Goal: Check status: Check status

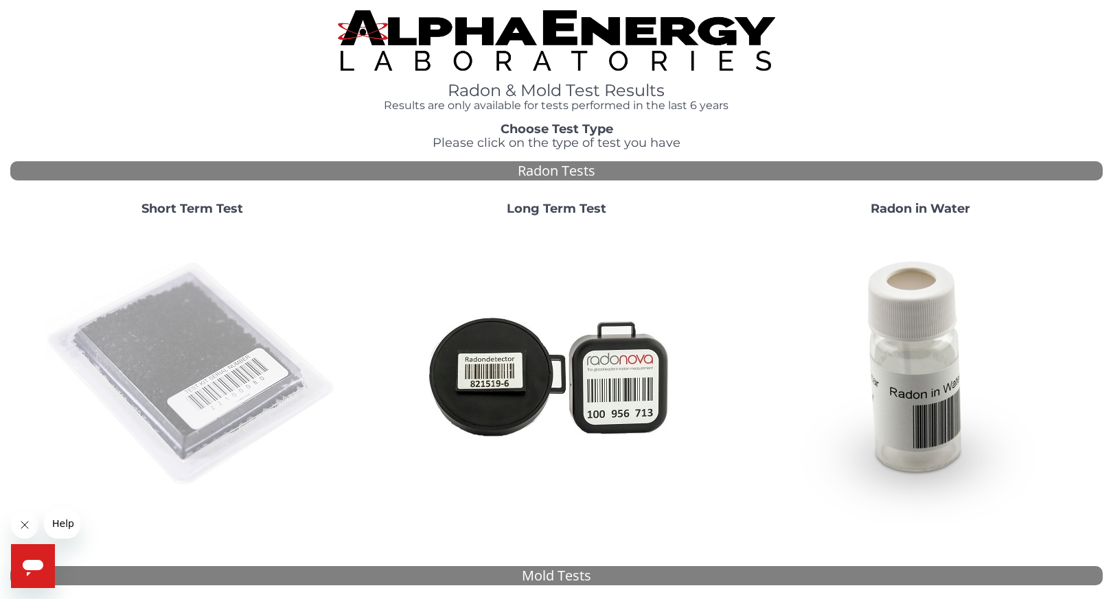
click at [190, 348] on img at bounding box center [192, 374] width 295 height 295
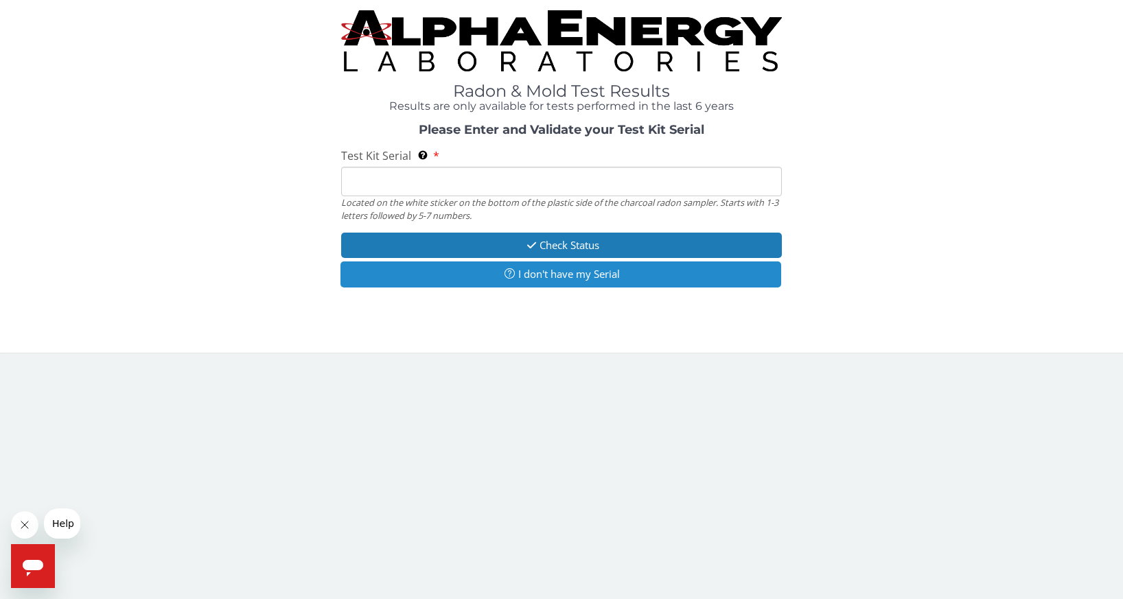
click at [570, 279] on button "I don't have my Serial" at bounding box center [561, 274] width 441 height 25
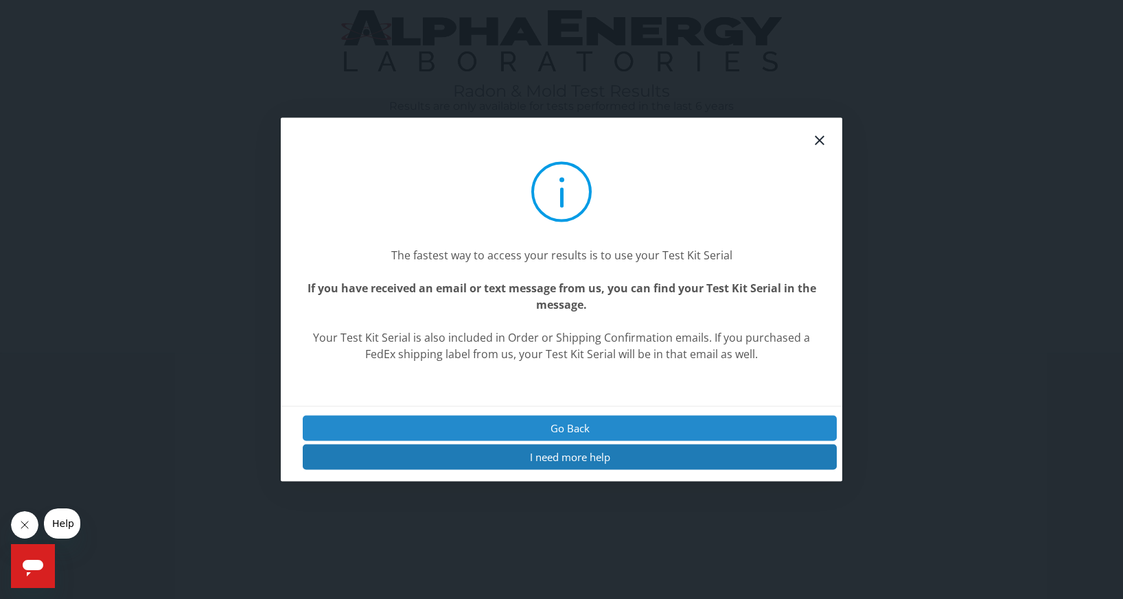
click at [562, 435] on button "Go Back" at bounding box center [570, 427] width 534 height 25
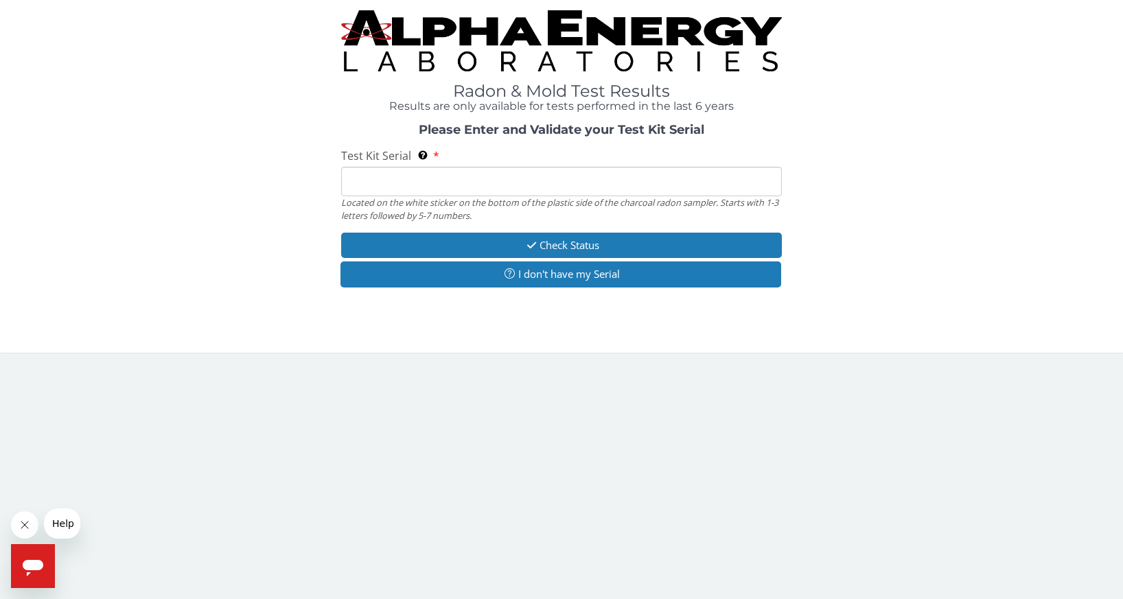
click at [413, 180] on input "Test Kit Serial Located on the white sticker on the bottom of the plastic side …" at bounding box center [561, 182] width 441 height 30
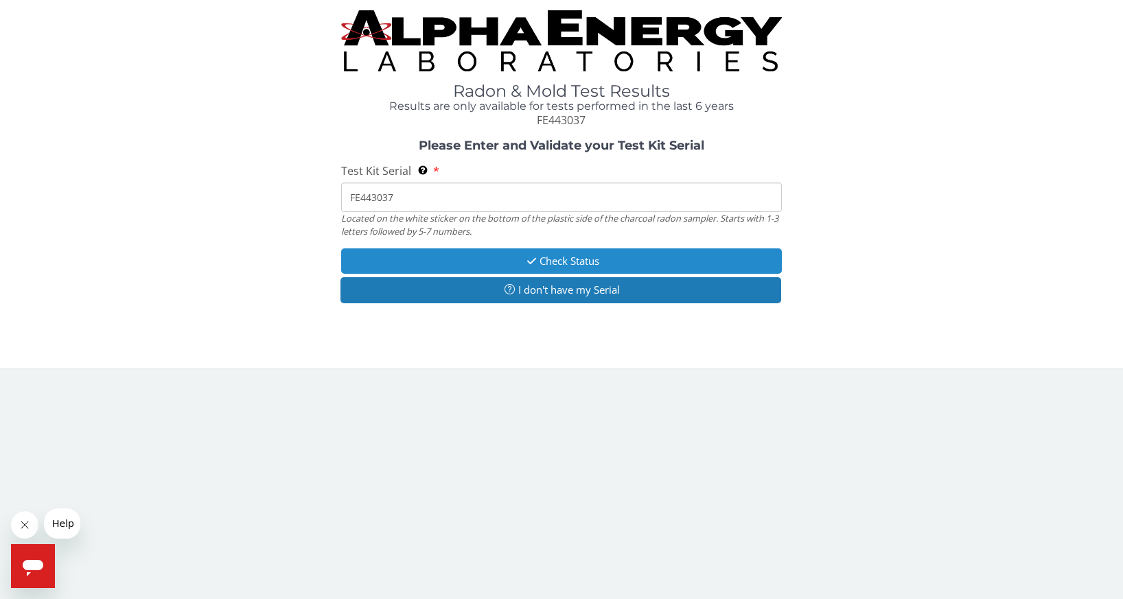
type input "FE443037"
click at [582, 259] on button "Check Status" at bounding box center [561, 261] width 441 height 25
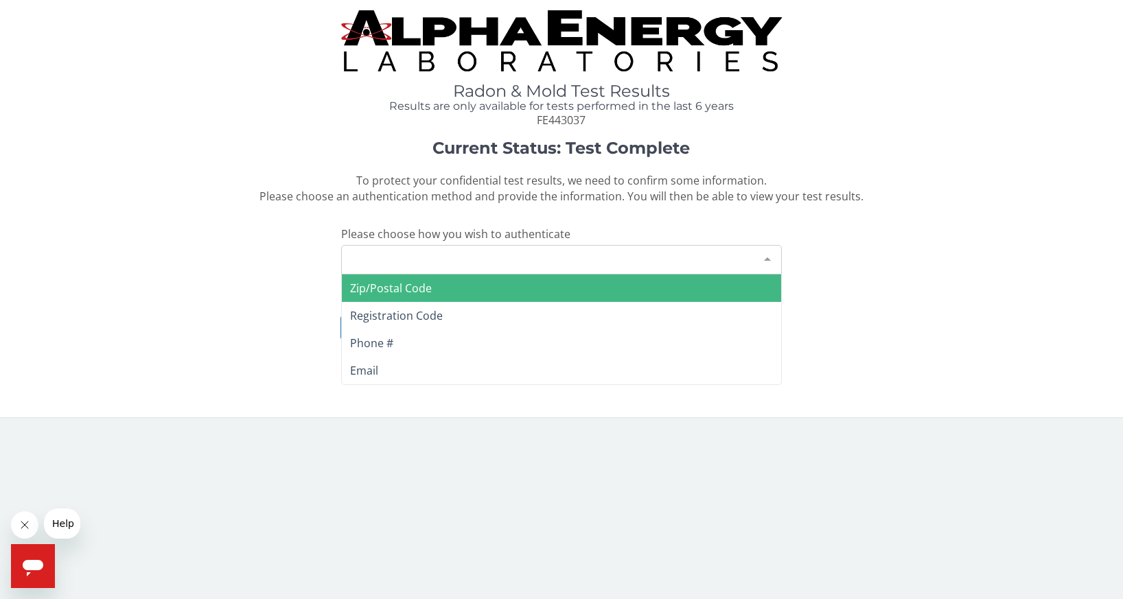
click at [469, 253] on div "Please make a selection" at bounding box center [561, 260] width 441 height 30
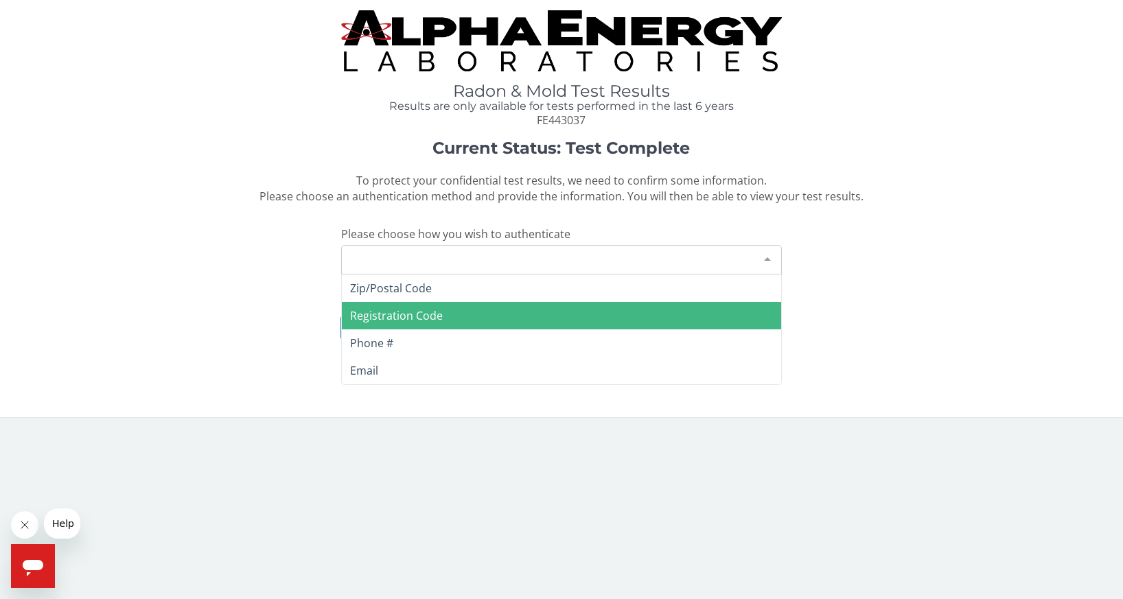
click at [488, 311] on span "Registration Code" at bounding box center [561, 315] width 439 height 27
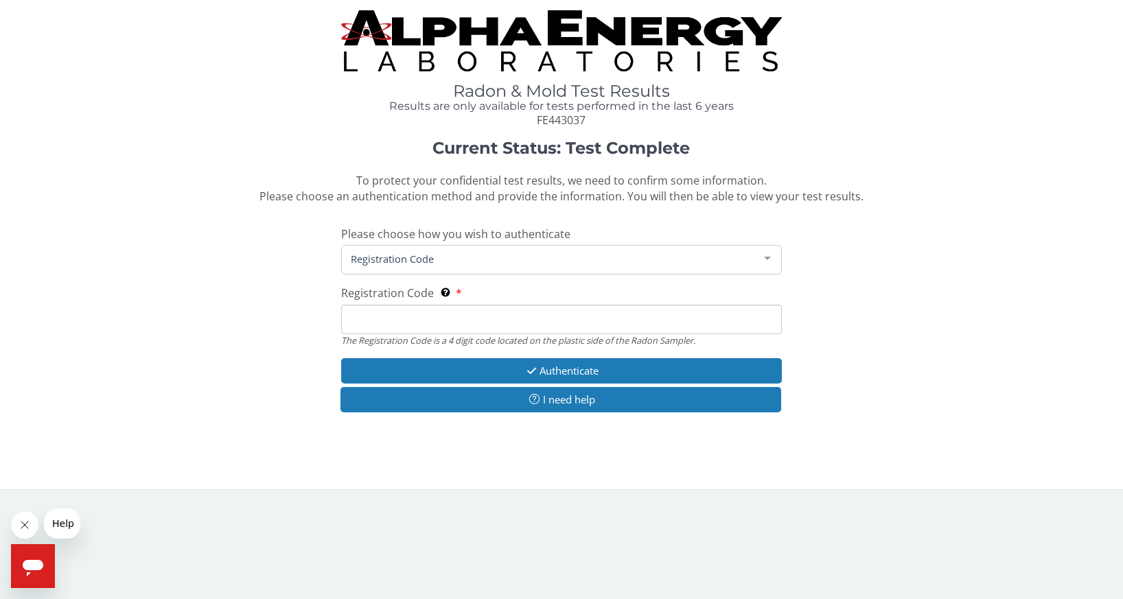
click at [588, 249] on div "Registration Code" at bounding box center [561, 260] width 441 height 30
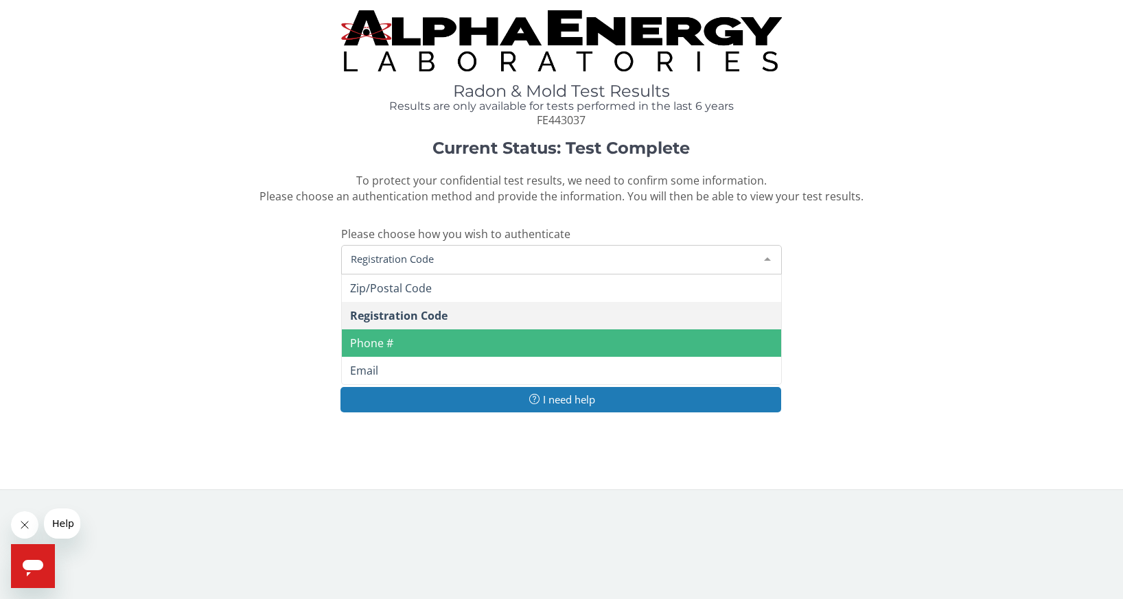
click at [431, 333] on span "Phone #" at bounding box center [561, 343] width 439 height 27
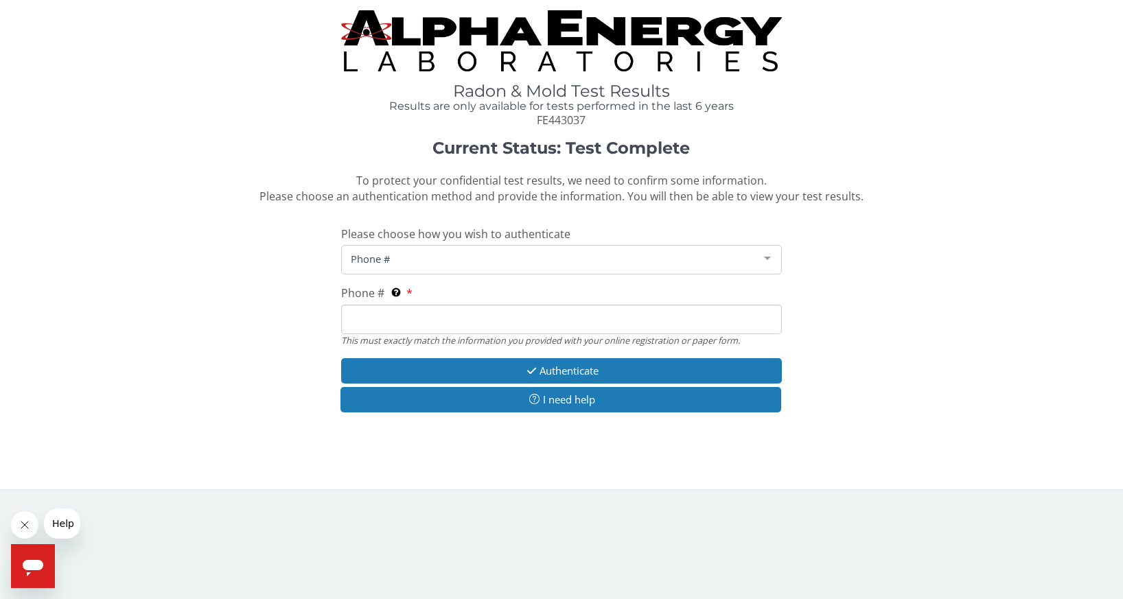
click at [455, 326] on input "Phone # This must exactly match the information you provided with your online r…" at bounding box center [561, 320] width 441 height 30
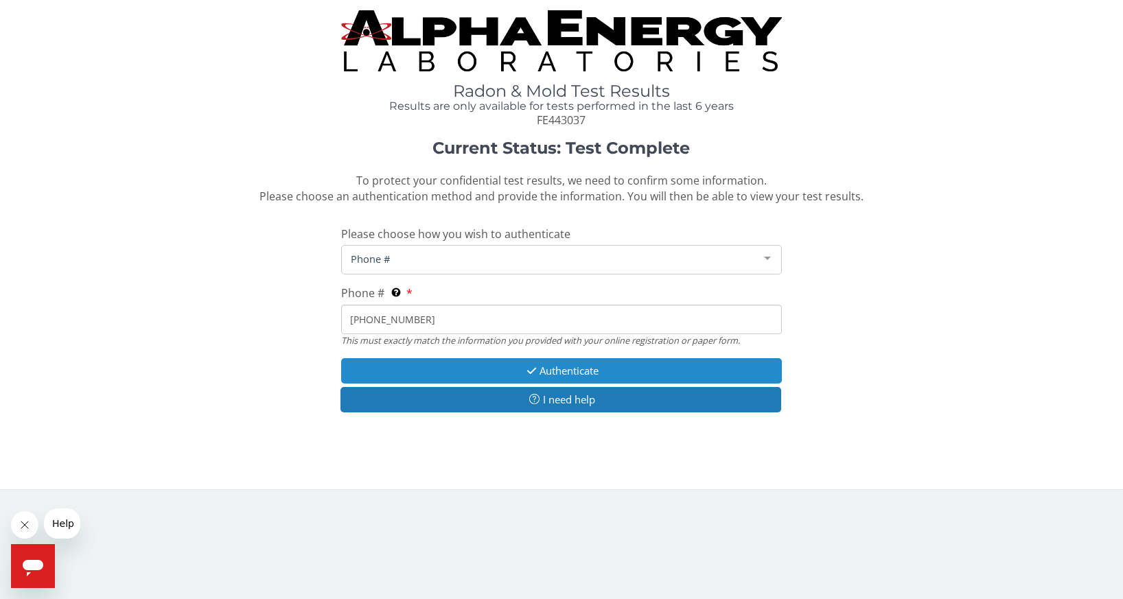
type input "[PHONE_NUMBER]"
click at [577, 369] on button "Authenticate" at bounding box center [561, 370] width 441 height 25
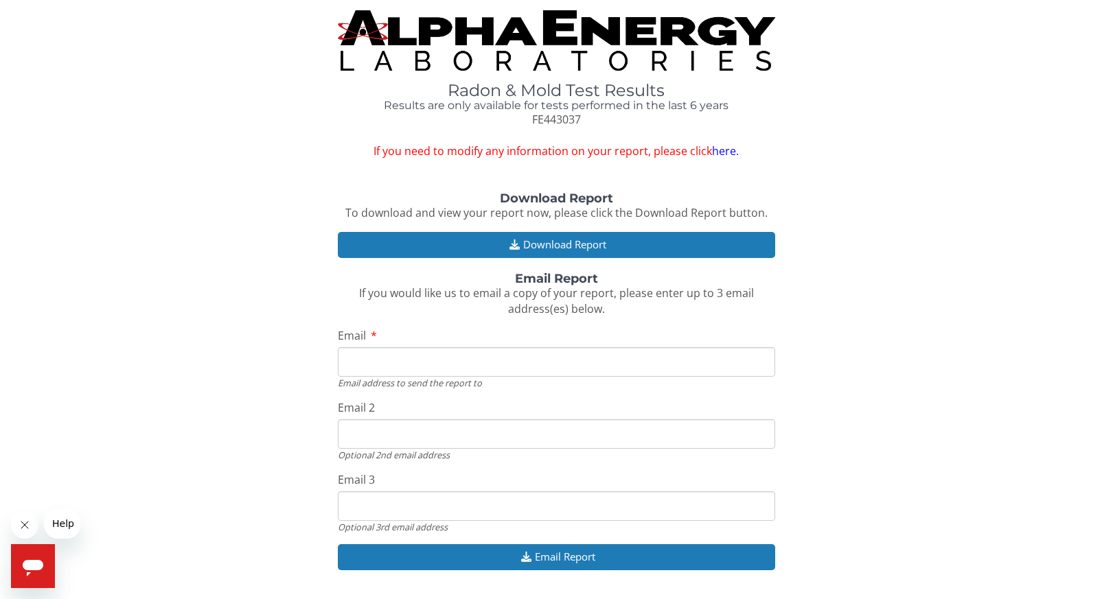
click at [505, 363] on input "Email" at bounding box center [556, 362] width 437 height 30
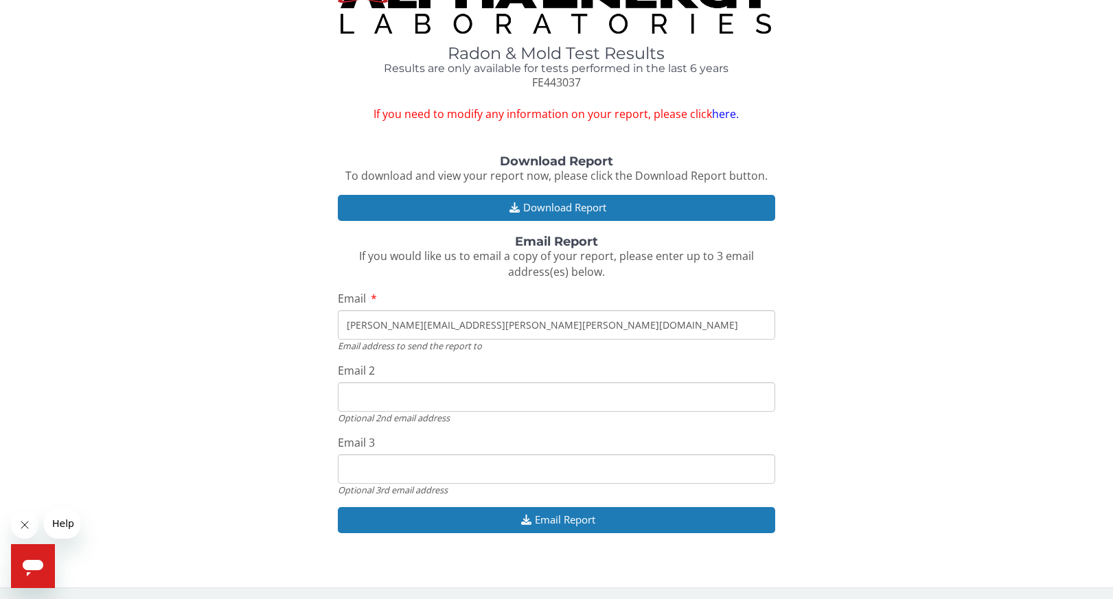
scroll to position [39, 0]
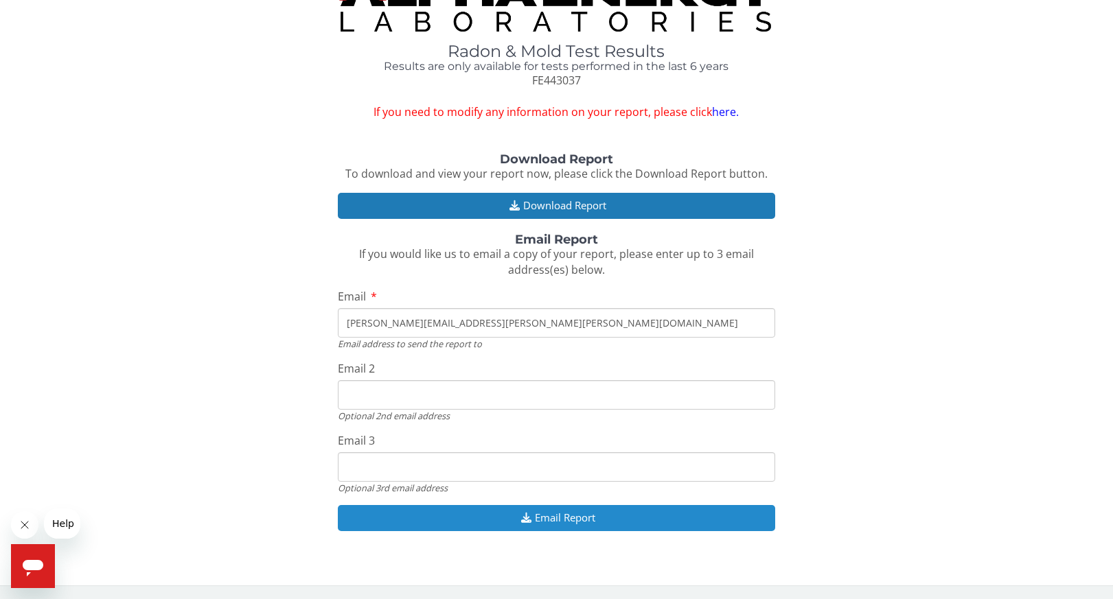
type input "[PERSON_NAME][EMAIL_ADDRESS][PERSON_NAME][PERSON_NAME][DOMAIN_NAME]"
click at [555, 514] on button "Email Report" at bounding box center [556, 517] width 437 height 25
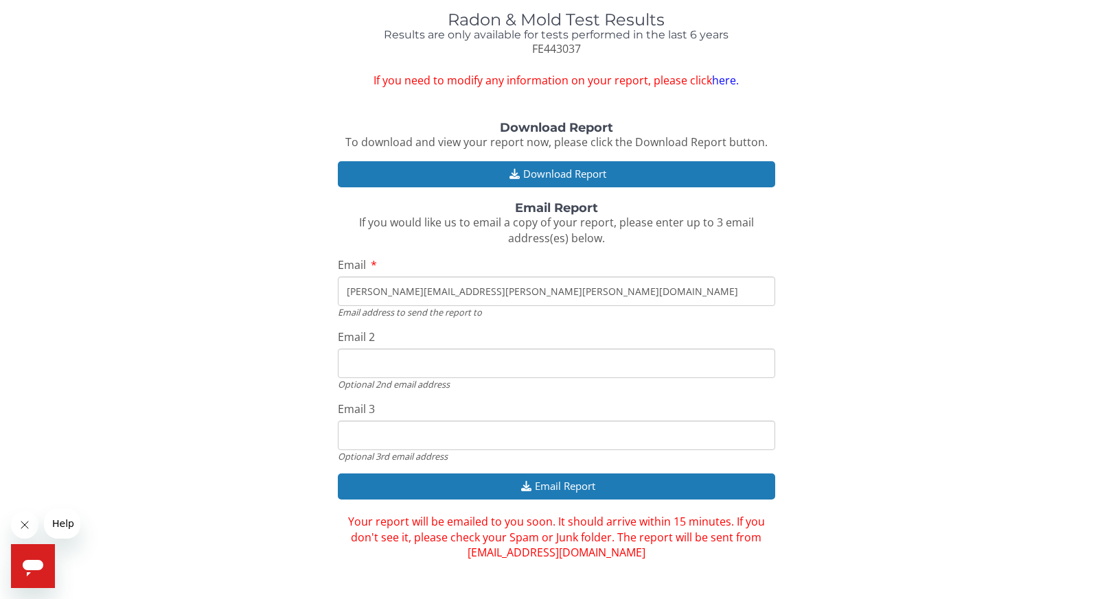
scroll to position [87, 0]
